Goal: Communication & Community: Answer question/provide support

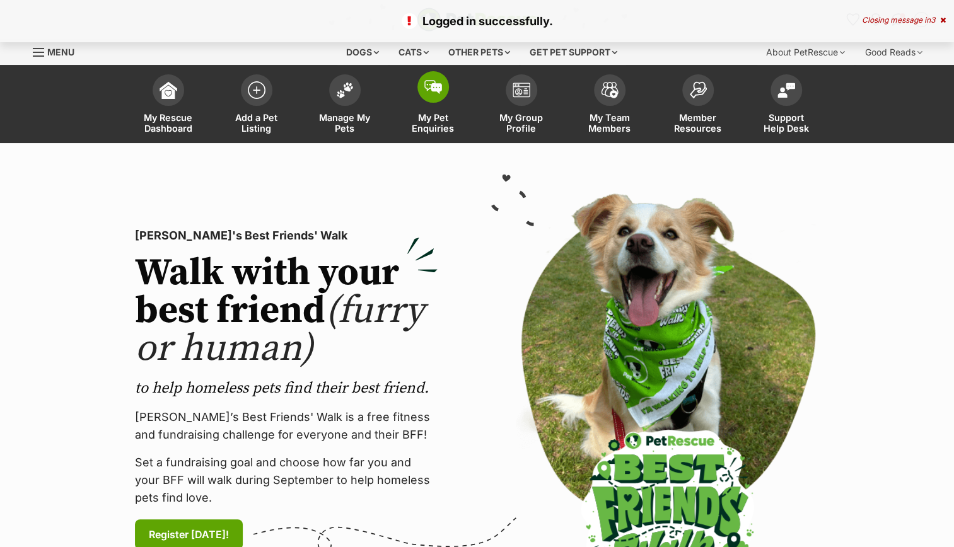
click at [425, 90] on img at bounding box center [433, 87] width 18 height 14
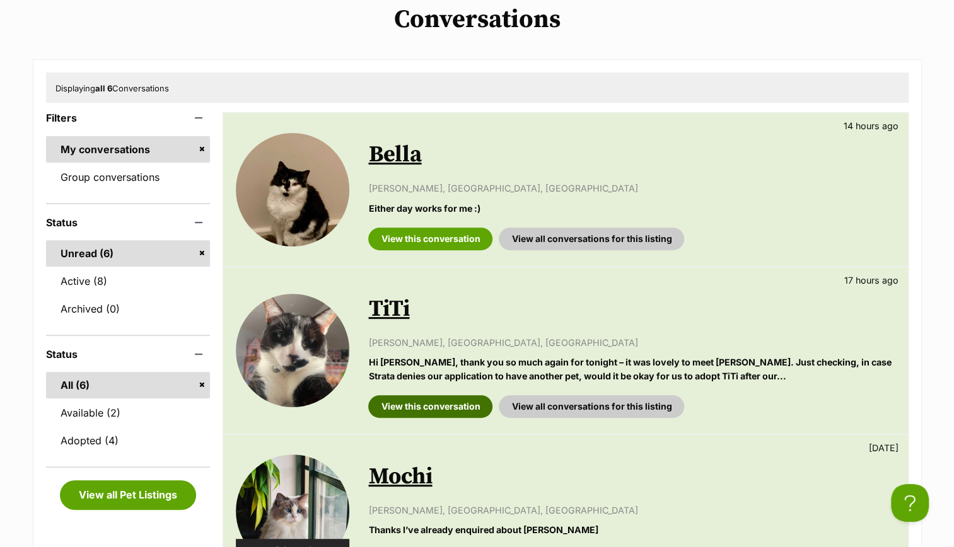
click at [439, 402] on link "View this conversation" at bounding box center [430, 406] width 124 height 23
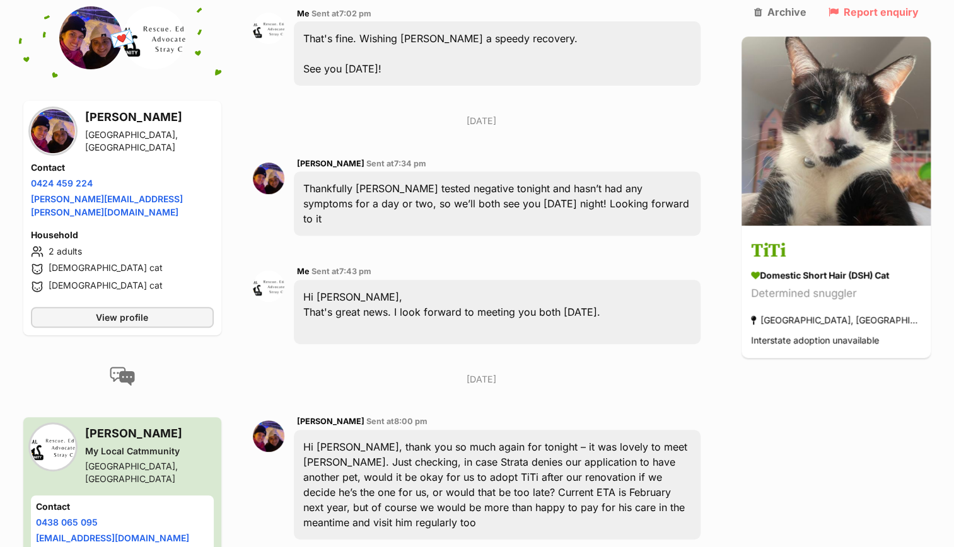
scroll to position [3175, 0]
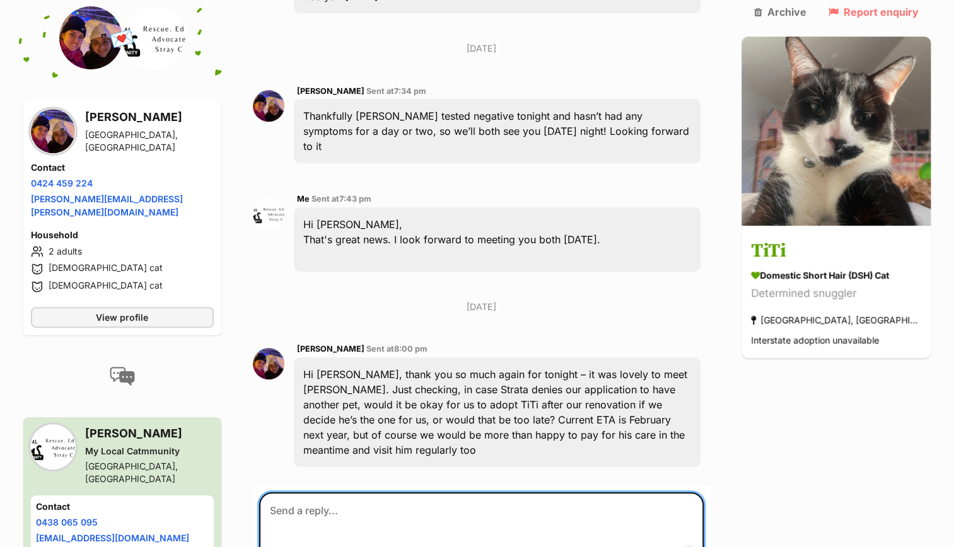
click at [345, 492] on textarea at bounding box center [481, 530] width 445 height 76
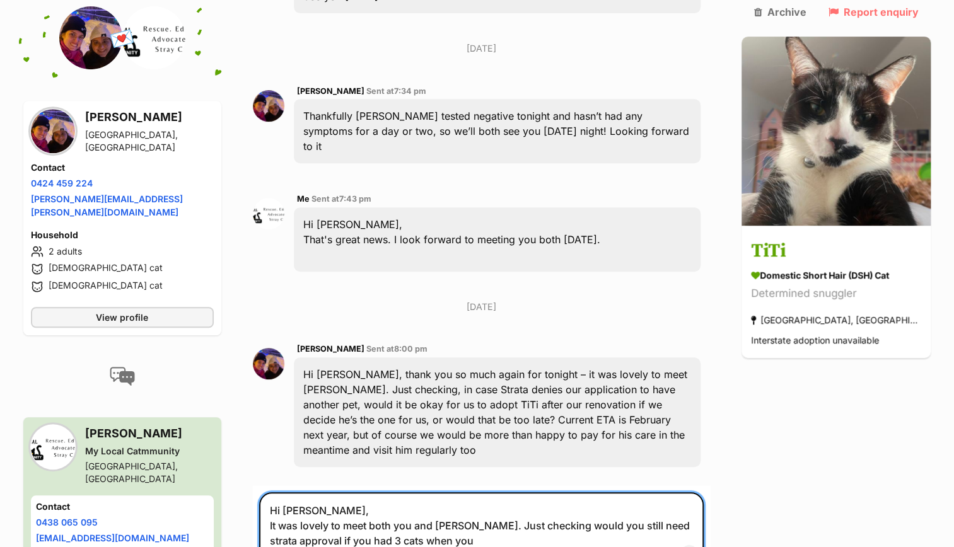
click at [551, 492] on textarea "Hi Olivia, It was lovely to meet both you and Tanya. Just checking would you st…" at bounding box center [481, 530] width 445 height 76
click at [584, 492] on textarea "Hi Olivia, It was lovely to meet both you and Tanya. Just checking (apologies i…" at bounding box center [481, 530] width 445 height 76
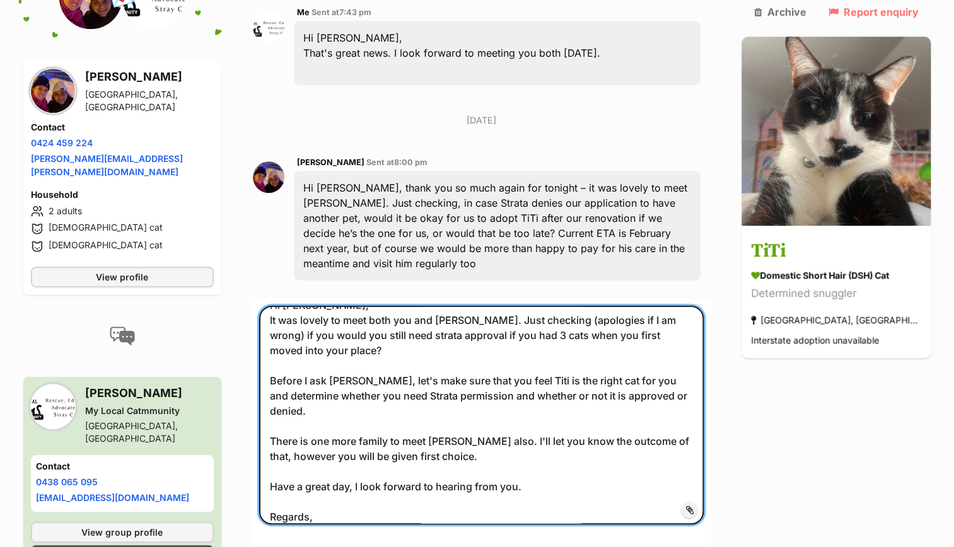
scroll to position [34, 0]
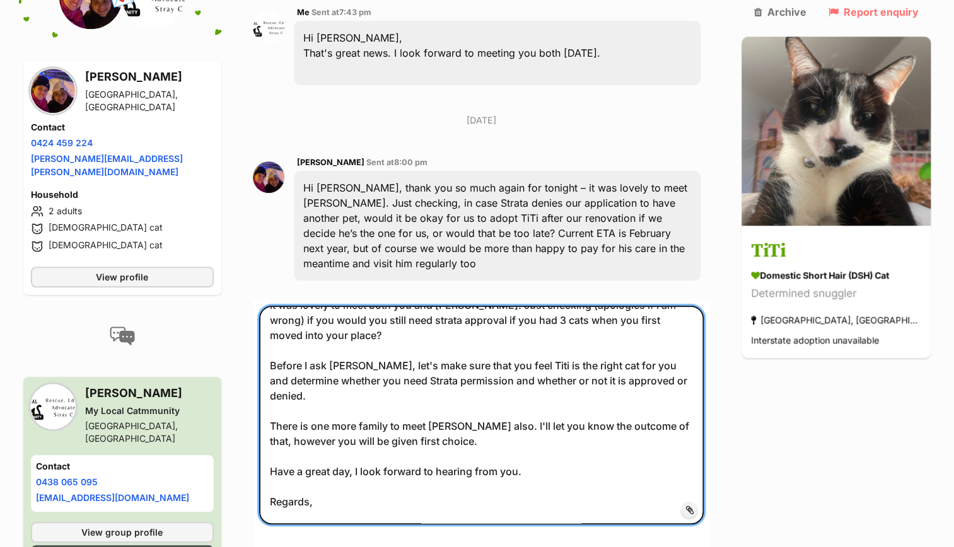
type textarea "Hi Olivia, It was lovely to meet both you and Tanya. Just checking (apologies i…"
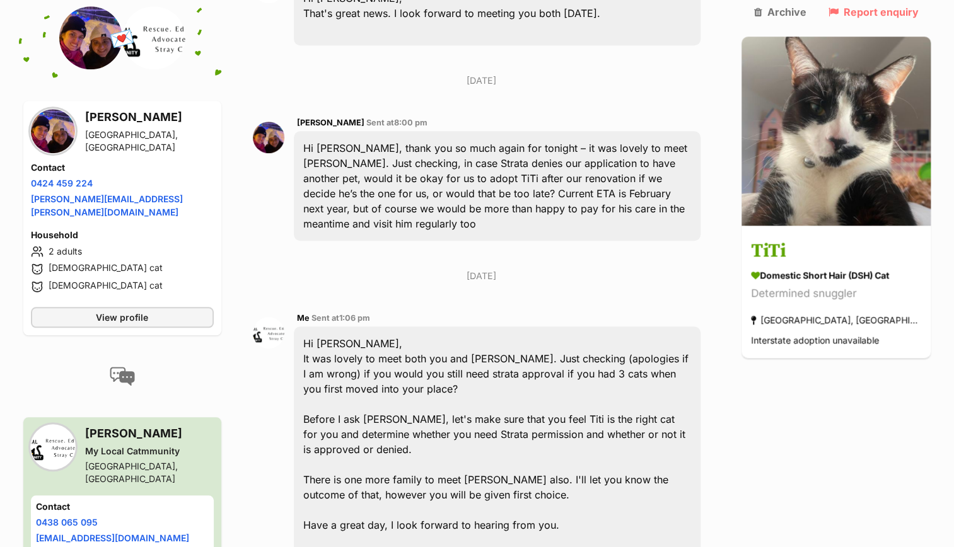
scroll to position [3446, 0]
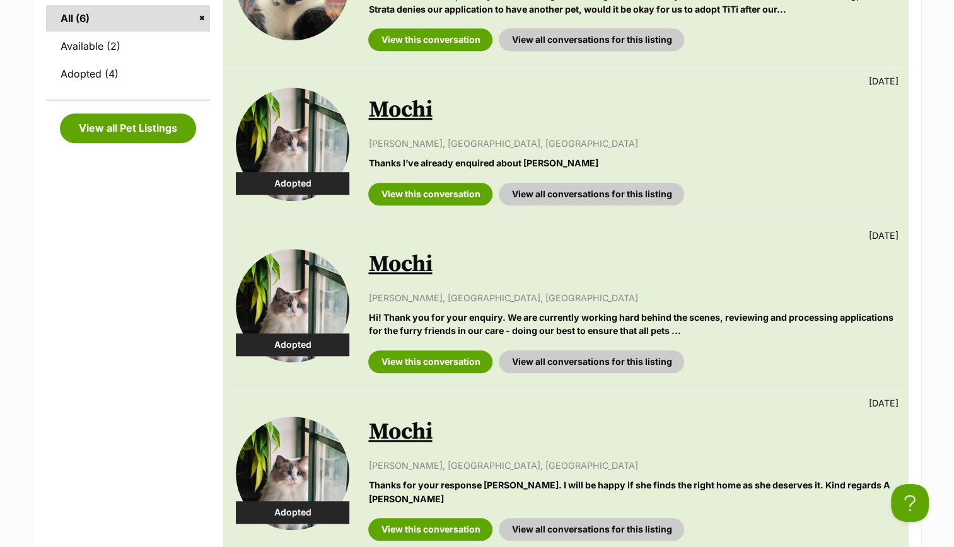
scroll to position [246, 0]
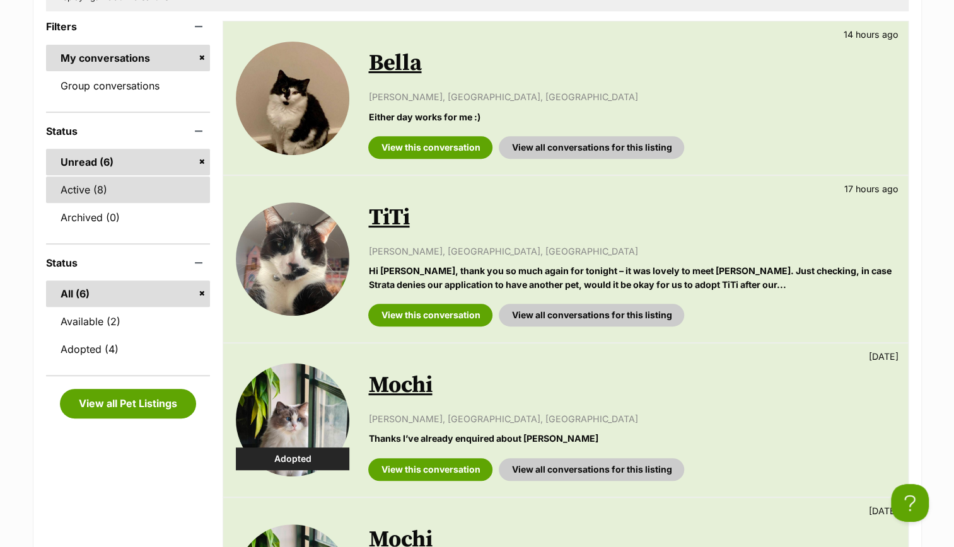
click at [86, 198] on link "Active (8)" at bounding box center [128, 189] width 165 height 26
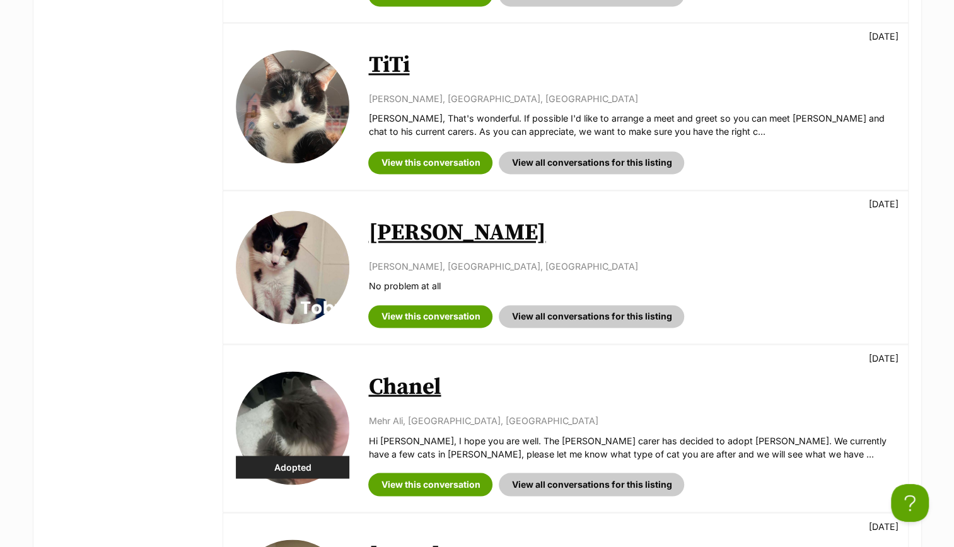
scroll to position [1055, 0]
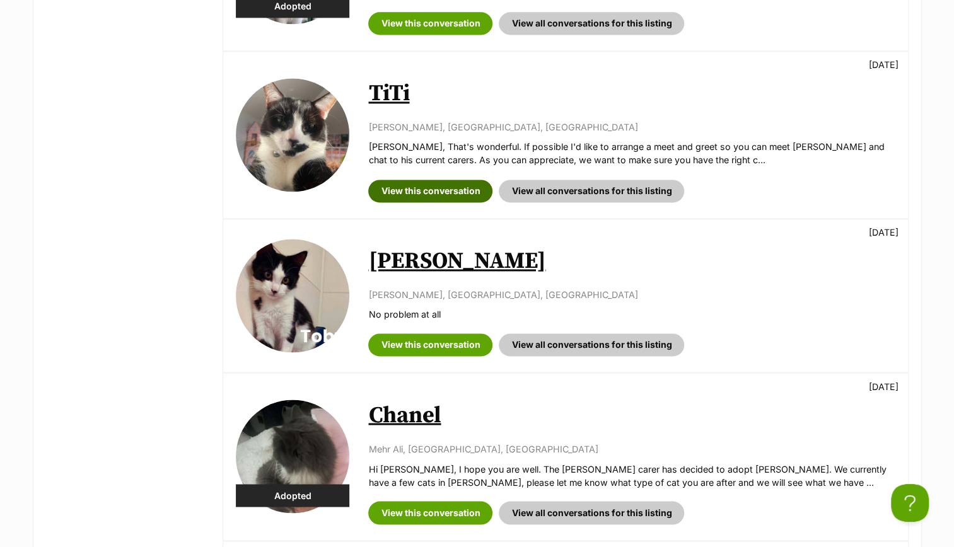
click at [442, 192] on link "View this conversation" at bounding box center [430, 191] width 124 height 23
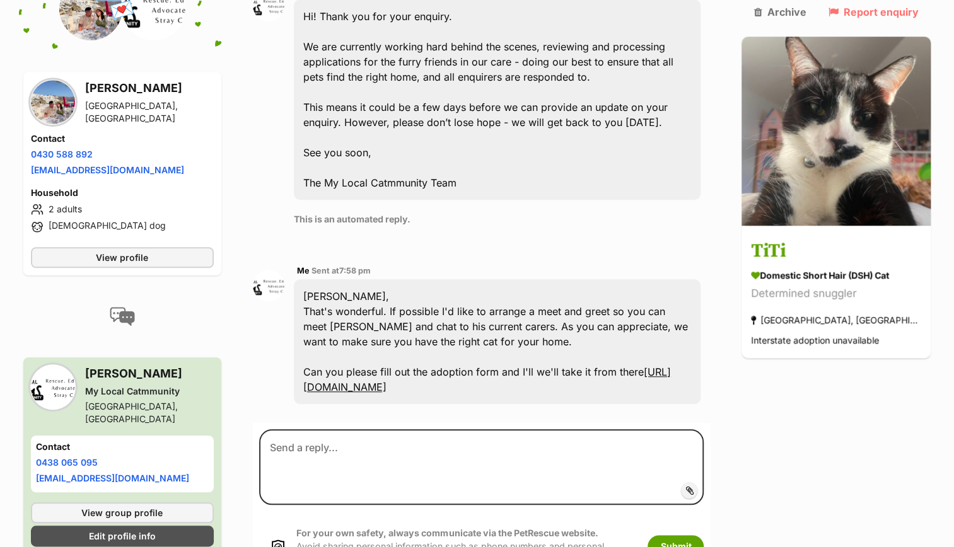
scroll to position [553, 0]
